Goal: Task Accomplishment & Management: Complete application form

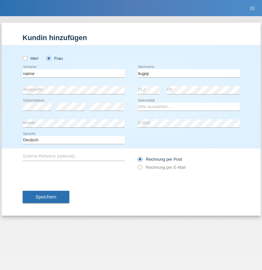
type input "llugiqi"
select select "CH"
radio input "true"
click at [73, 73] on input "text" at bounding box center [74, 73] width 102 height 8
type input "Shanas"
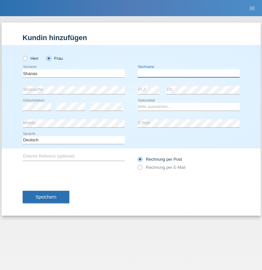
click at [188, 73] on input "text" at bounding box center [188, 73] width 102 height 8
type input "Baranati"
select select "CH"
radio input "true"
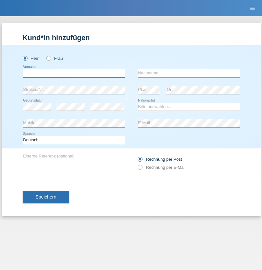
click at [73, 73] on input "text" at bounding box center [74, 73] width 102 height 8
type input "Khoshnaw"
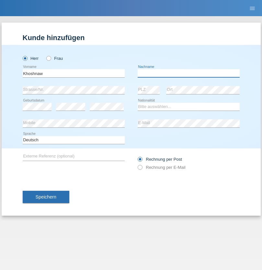
click at [188, 73] on input "text" at bounding box center [188, 73] width 102 height 8
type input "Abdulqadir"
select select "IR"
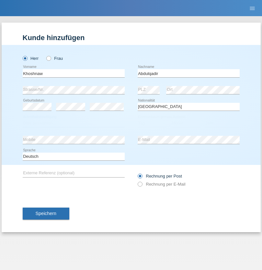
select select "C"
select select "03"
select select "09"
select select "2015"
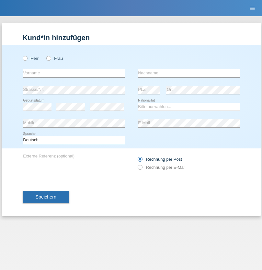
radio input "true"
click at [73, 73] on input "text" at bounding box center [74, 73] width 102 height 8
type input "Mustafa"
click at [188, 73] on input "text" at bounding box center [188, 73] width 102 height 8
type input "Sokol"
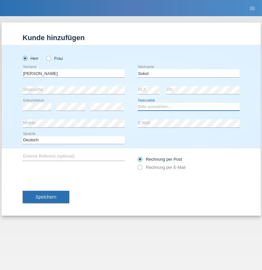
select select "XK"
select select "C"
select select "02"
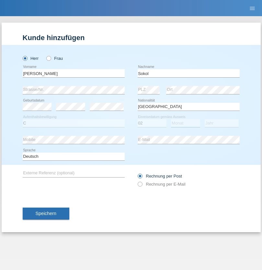
select select "08"
select select "1988"
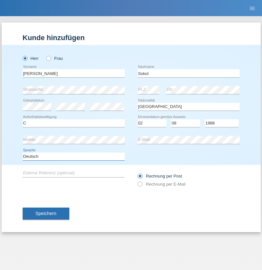
select select "en"
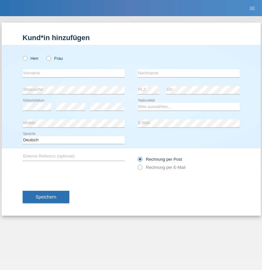
radio input "true"
click at [73, 73] on input "text" at bounding box center [74, 73] width 102 height 8
type input "Mustafa"
click at [188, 73] on input "text" at bounding box center [188, 73] width 102 height 8
type input "Sokol"
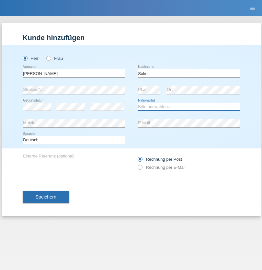
select select "XK"
select select "C"
select select "02"
select select "08"
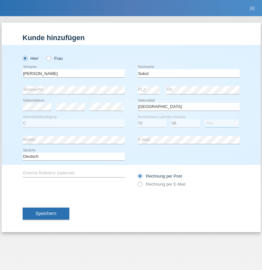
select select "1988"
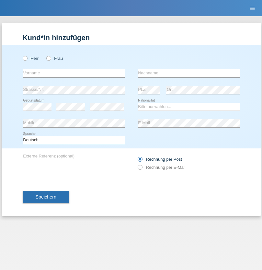
radio input "true"
click at [73, 73] on input "text" at bounding box center [74, 73] width 102 height 8
type input "[PERSON_NAME]"
click at [188, 73] on input "text" at bounding box center [188, 73] width 102 height 8
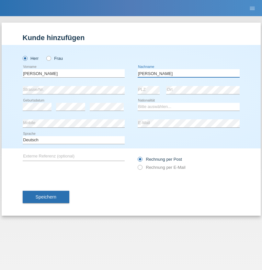
type input "[PERSON_NAME]"
select select "PL"
select select "C"
select select "11"
select select "01"
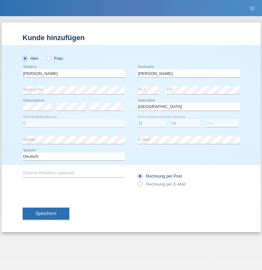
select select "2007"
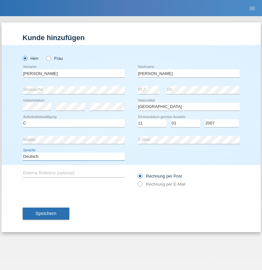
select select "en"
